Goal: Information Seeking & Learning: Find specific page/section

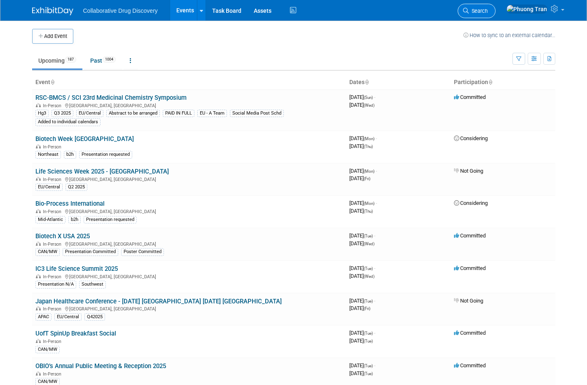
click at [487, 10] on span "Search" at bounding box center [478, 11] width 19 height 6
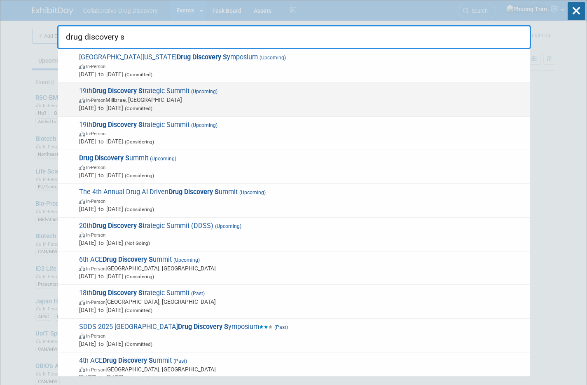
type input "drug discovery s"
click at [94, 100] on span "In-Person" at bounding box center [95, 100] width 19 height 5
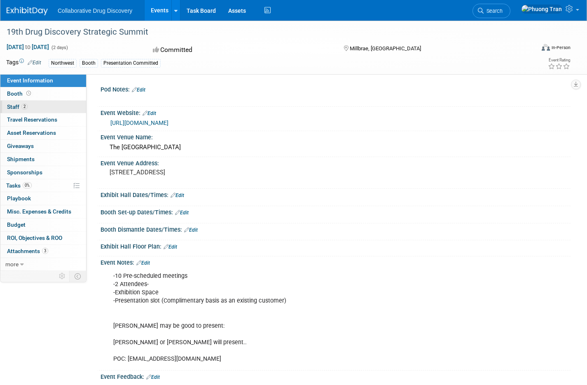
click at [9, 109] on span "Staff 2" at bounding box center [17, 106] width 21 height 7
